Goal: Information Seeking & Learning: Learn about a topic

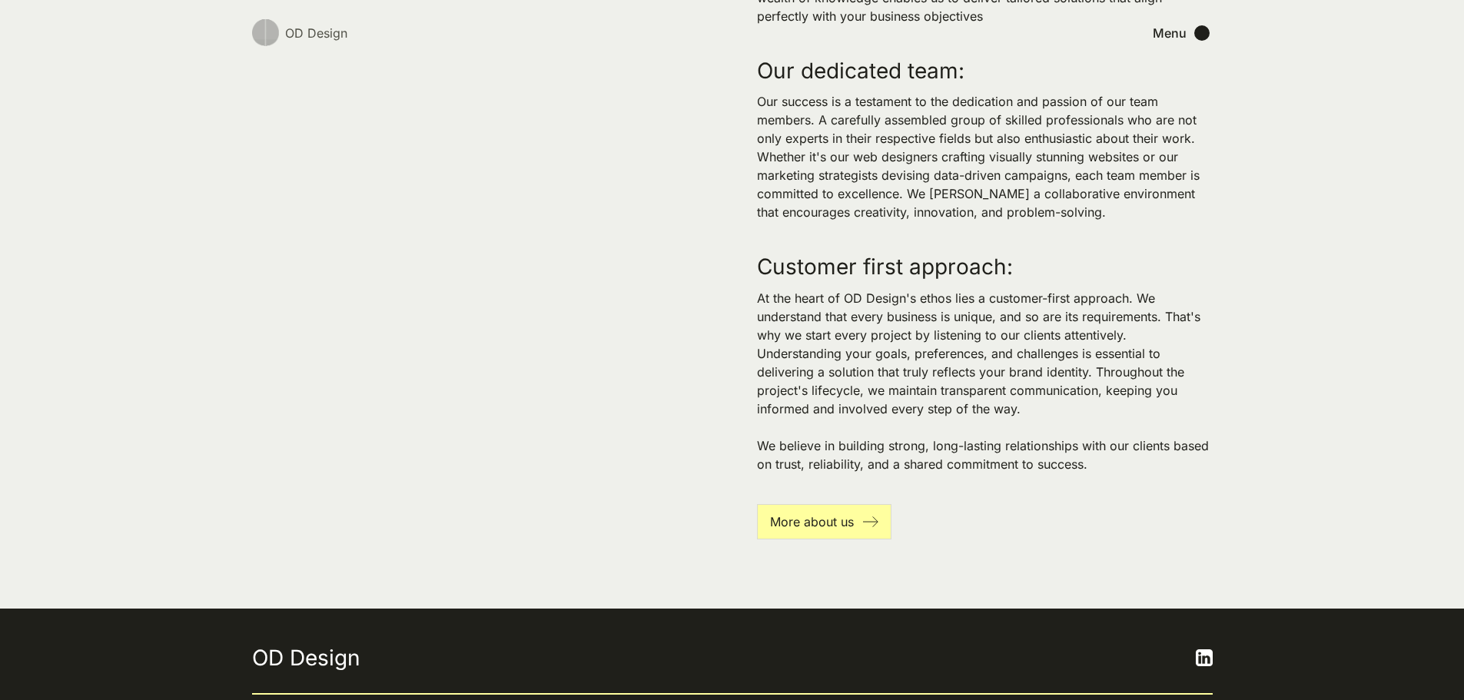
scroll to position [3522, 0]
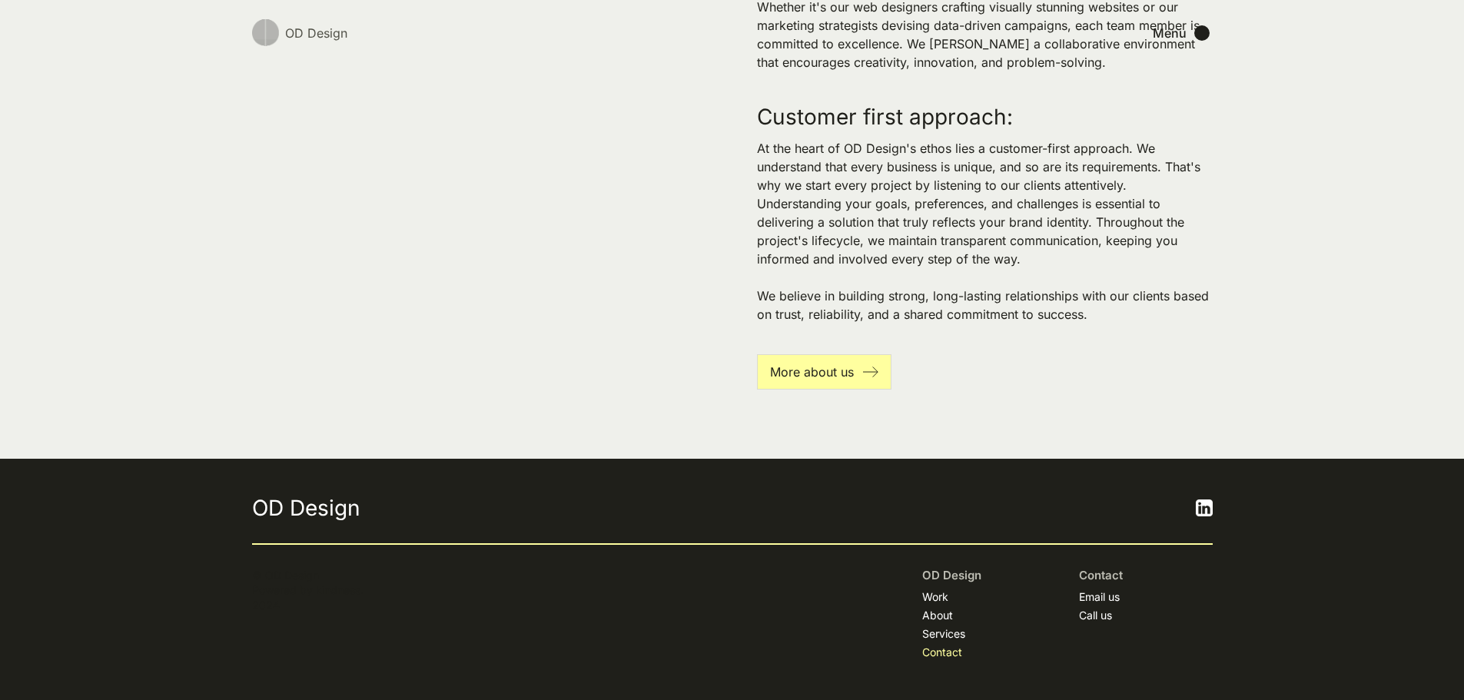
click at [957, 651] on link "Contact" at bounding box center [942, 652] width 40 height 15
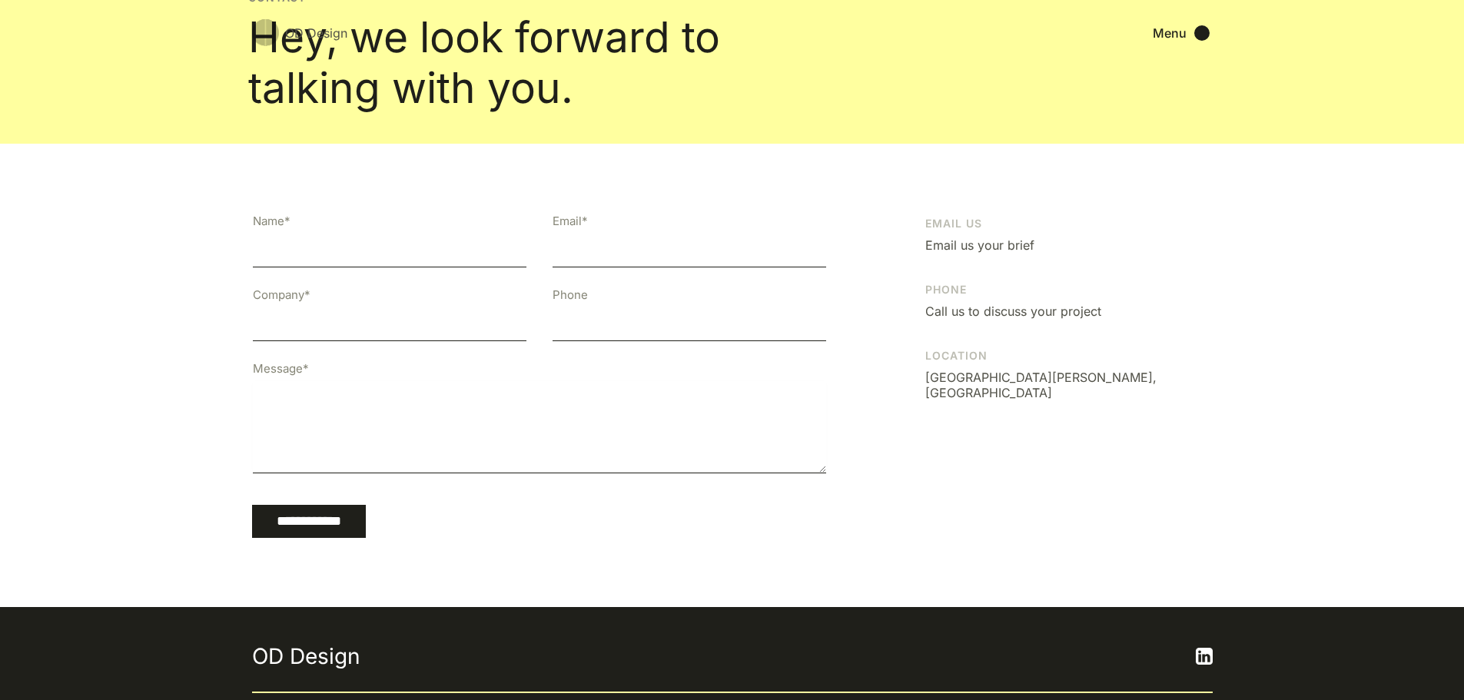
scroll to position [278, 0]
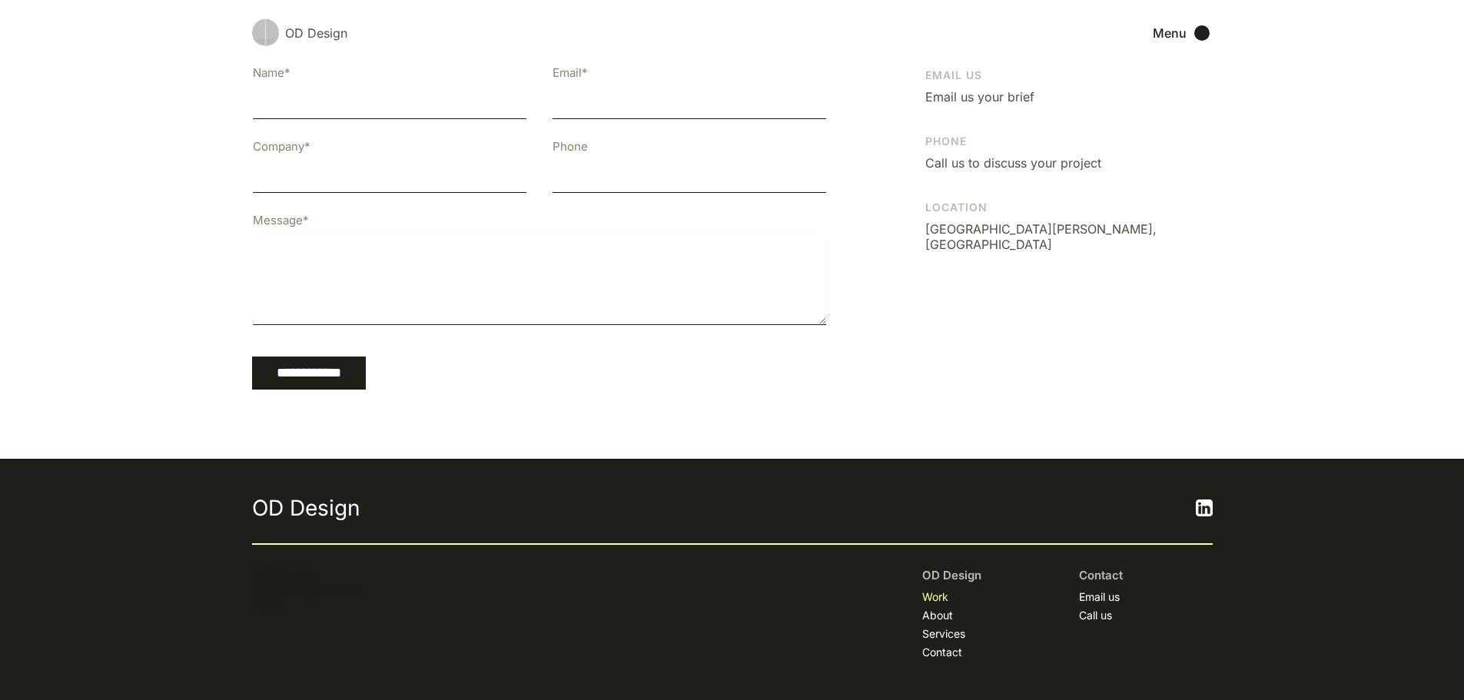
click at [941, 593] on link "Work" at bounding box center [935, 596] width 26 height 15
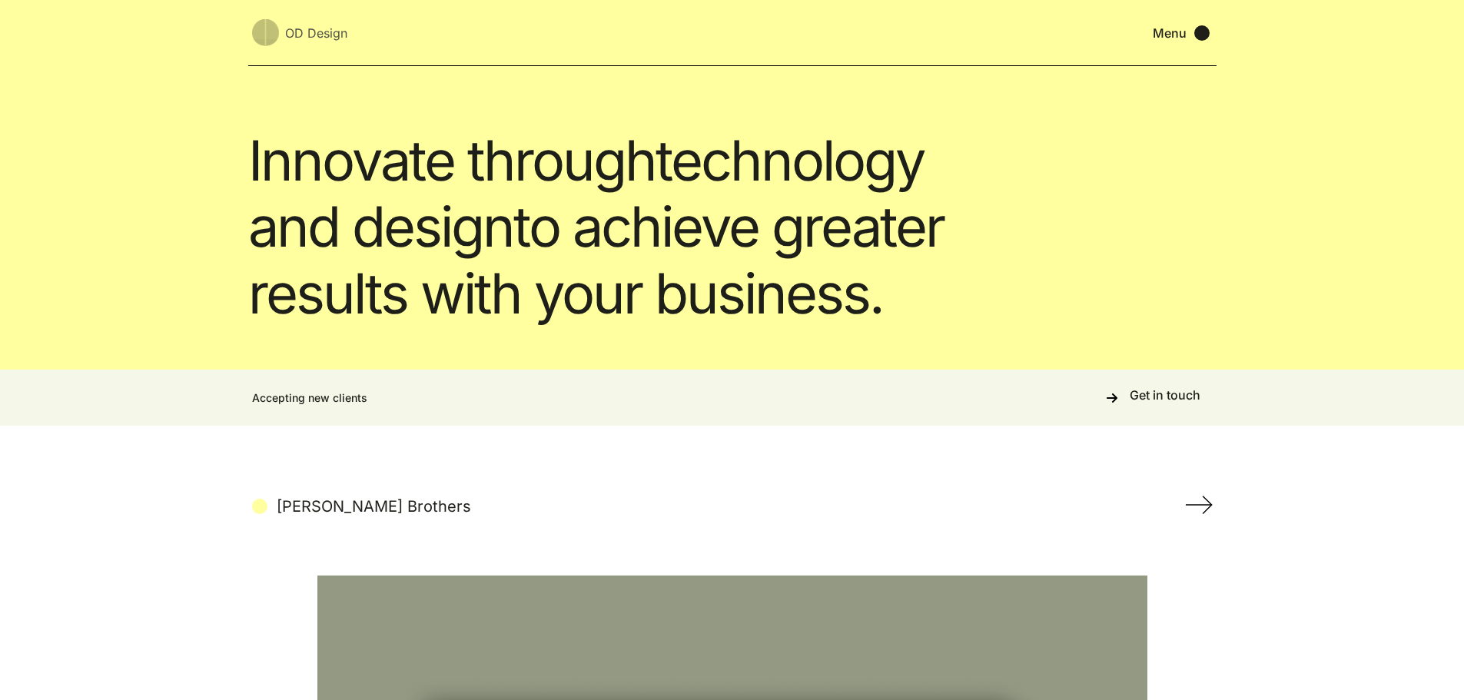
click at [1173, 31] on div "Menu" at bounding box center [1170, 32] width 34 height 15
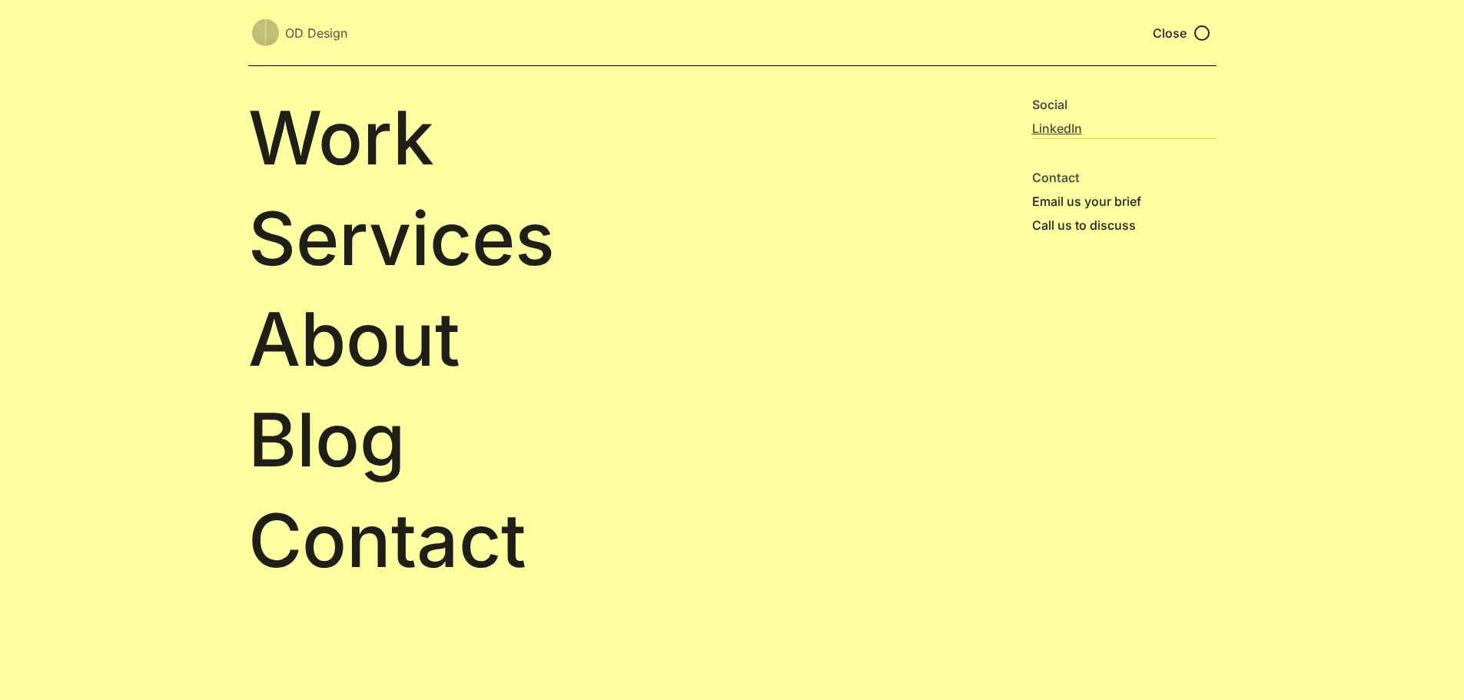
click at [1054, 134] on link "LinkedIn" at bounding box center [1124, 128] width 184 height 21
click at [385, 148] on link "Work" at bounding box center [609, 138] width 722 height 82
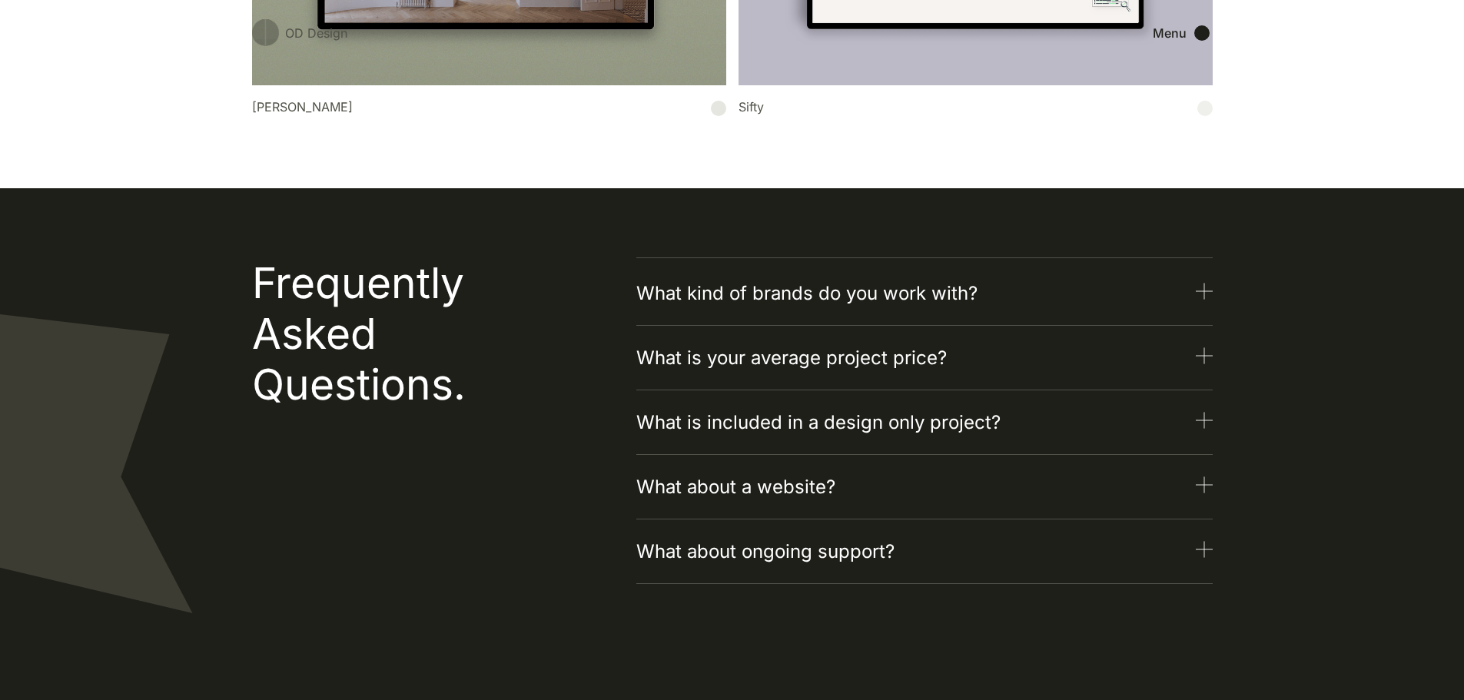
scroll to position [999, 0]
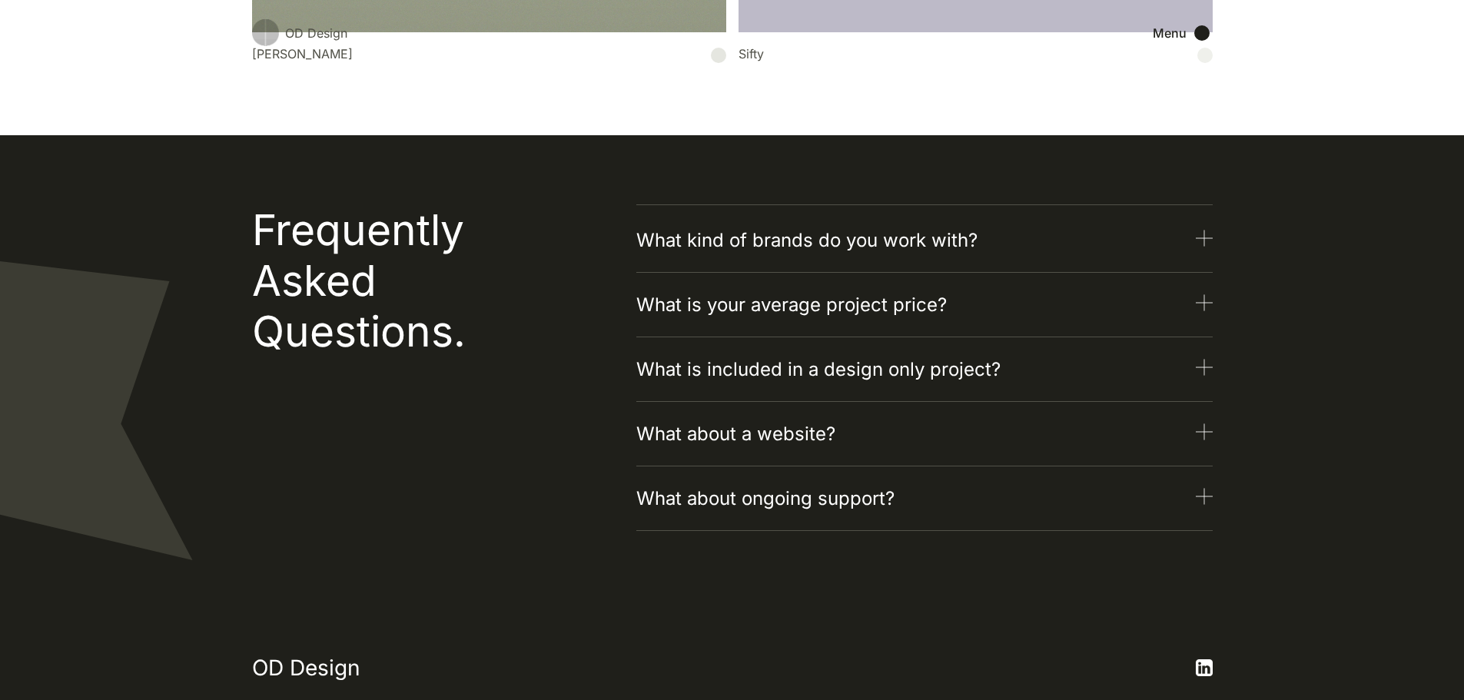
click at [798, 317] on h3 "What is your average project price?" at bounding box center [791, 305] width 310 height 28
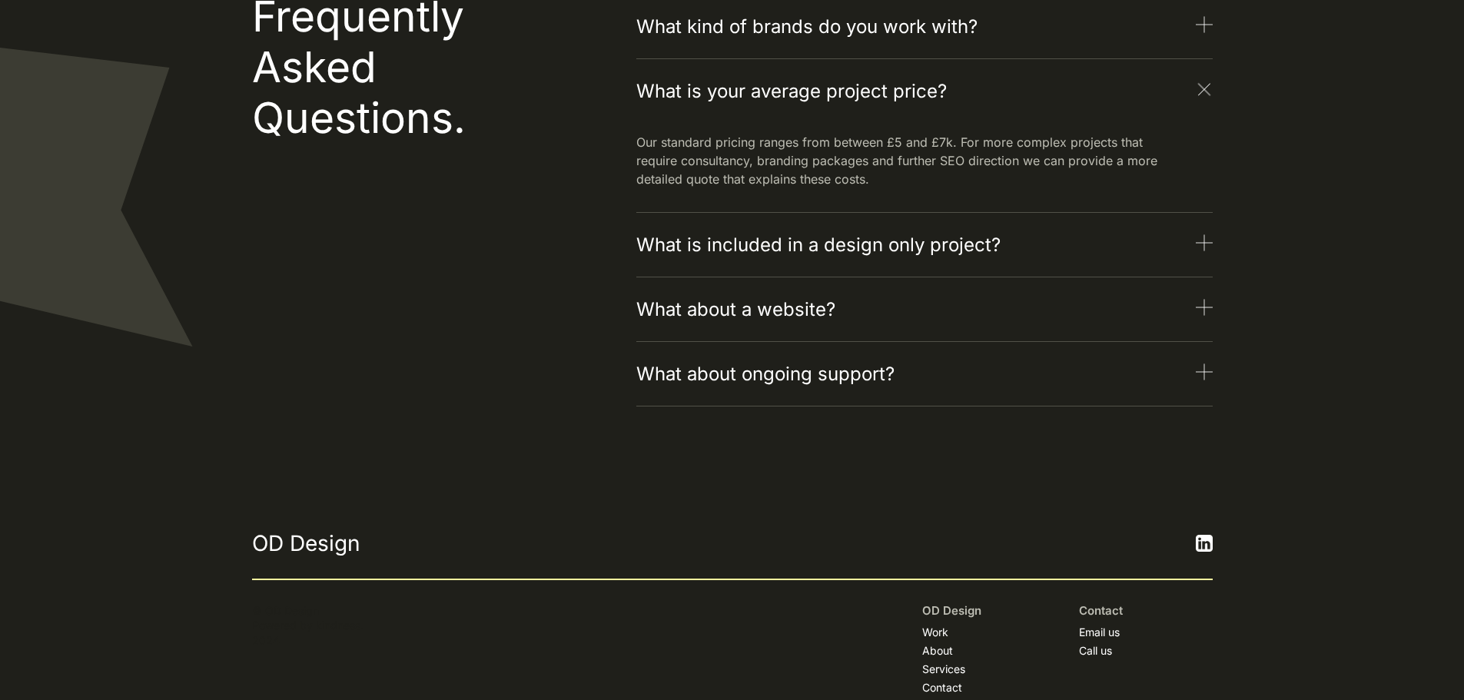
scroll to position [1229, 0]
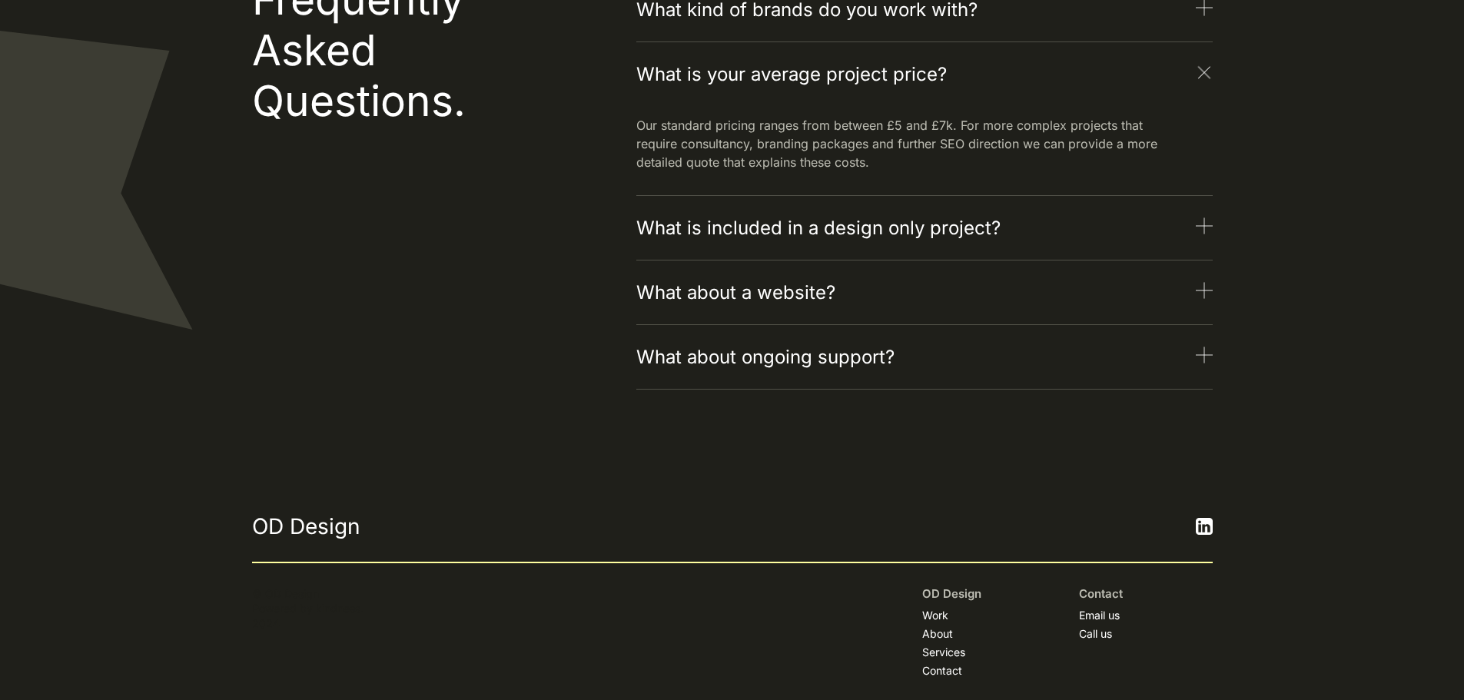
click at [797, 236] on h3 "What is included in a design only project?" at bounding box center [818, 228] width 364 height 28
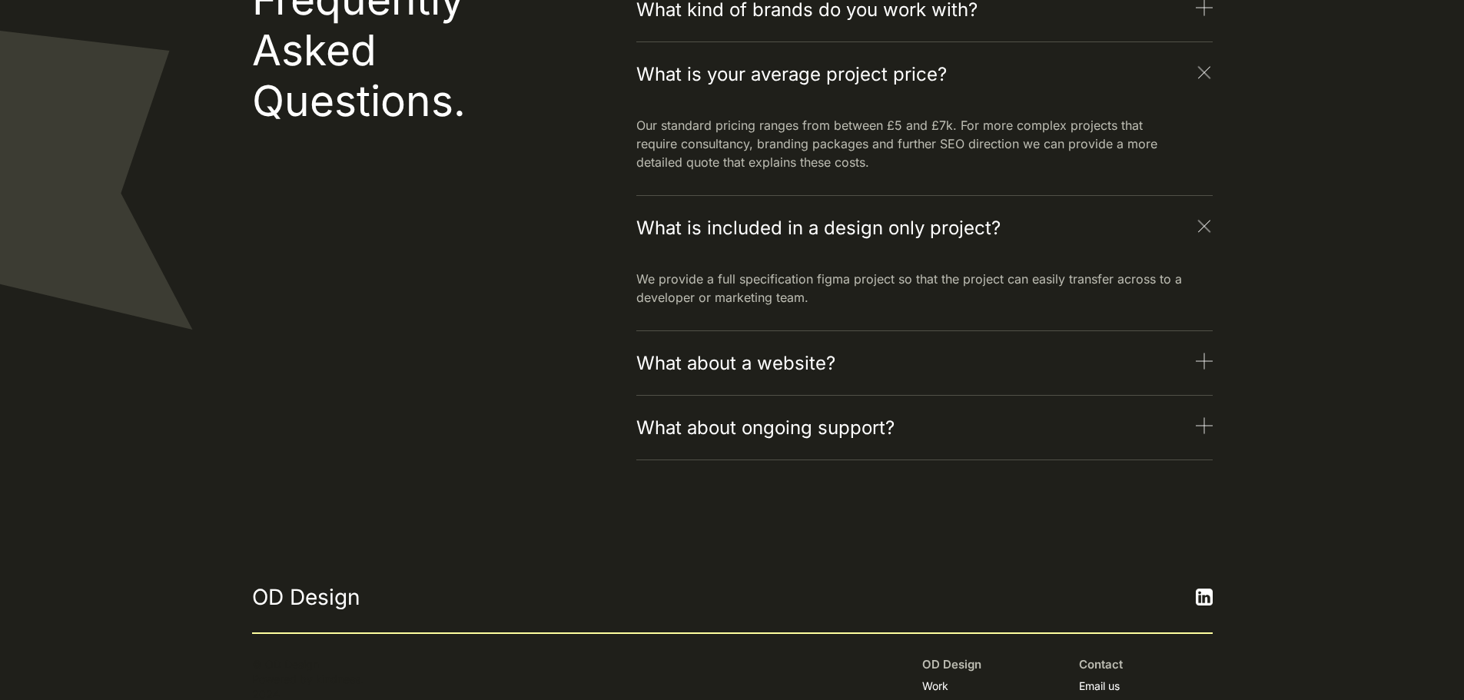
click at [730, 359] on h3 "What about a website?" at bounding box center [735, 364] width 199 height 28
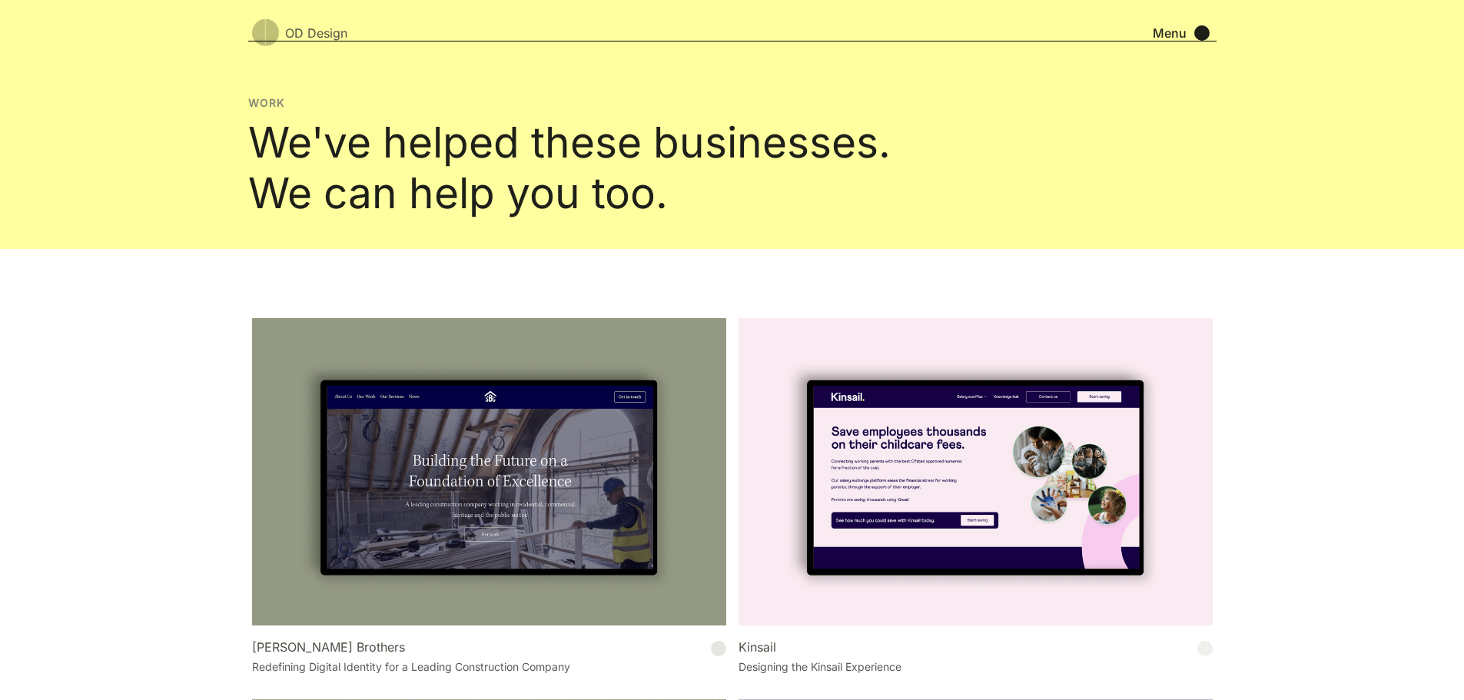
scroll to position [0, 0]
